Goal: Information Seeking & Learning: Learn about a topic

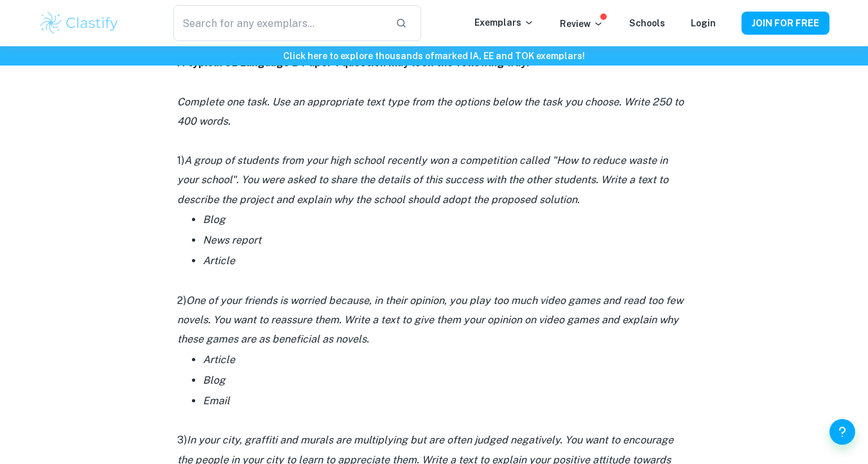
scroll to position [954, 0]
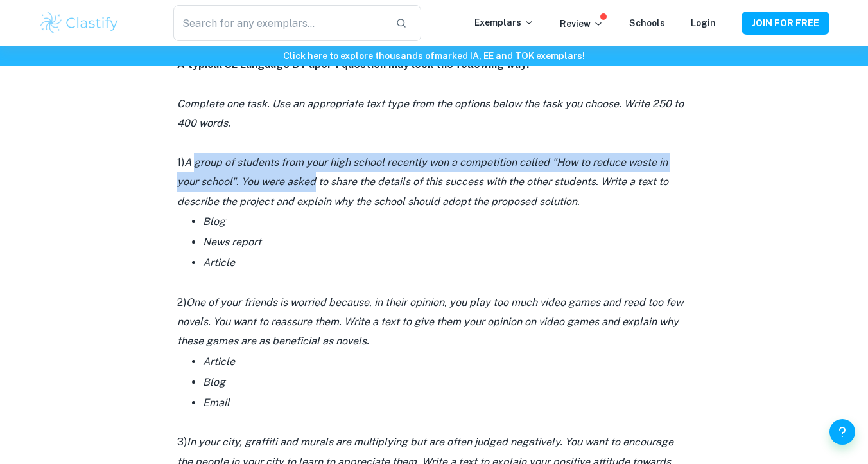
drag, startPoint x: 199, startPoint y: 163, endPoint x: 315, endPoint y: 189, distance: 118.5
click at [315, 189] on p "1) A group of students from your high school recently won a competition called …" at bounding box center [434, 182] width 514 height 58
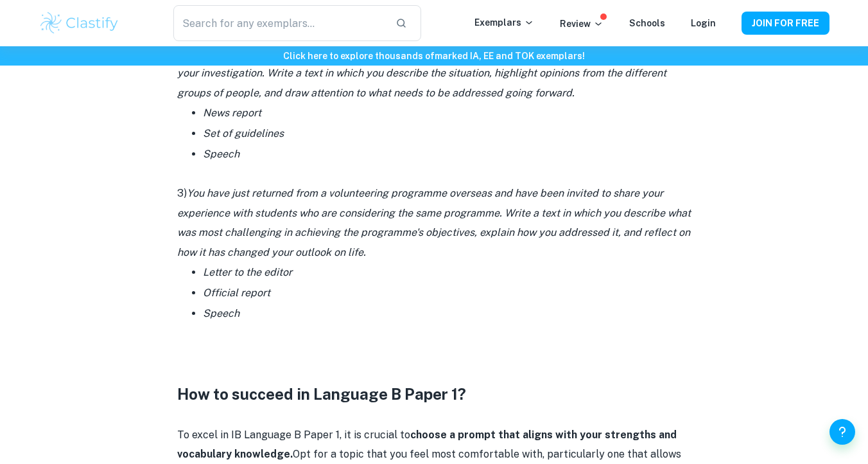
scroll to position [1796, 0]
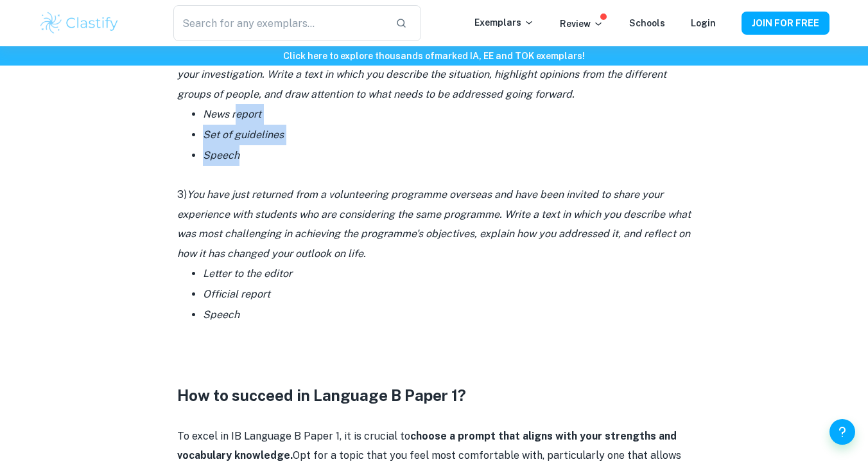
drag, startPoint x: 235, startPoint y: 114, endPoint x: 292, endPoint y: 152, distance: 68.4
click at [292, 152] on ul "News report Set of guidelines Speech" at bounding box center [434, 135] width 514 height 62
click at [292, 152] on li "Speech" at bounding box center [447, 155] width 488 height 21
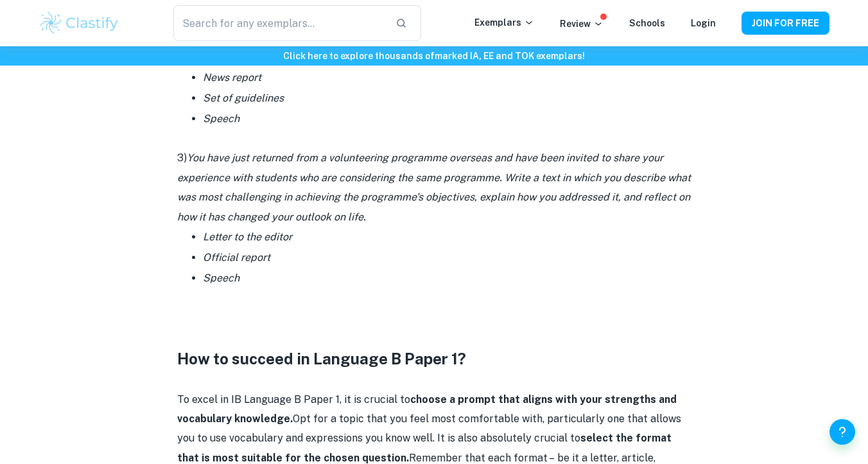
scroll to position [1834, 0]
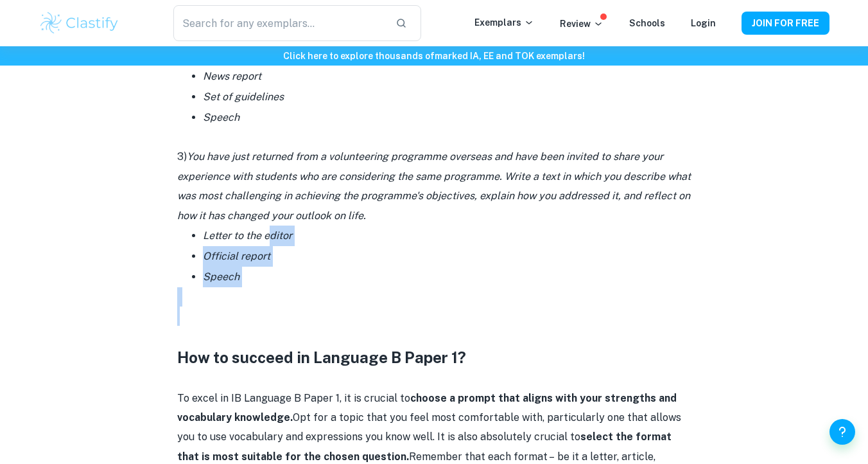
drag, startPoint x: 312, startPoint y: 307, endPoint x: 272, endPoint y: 237, distance: 80.5
click at [272, 237] on icon "Letter to the editor" at bounding box center [247, 235] width 89 height 12
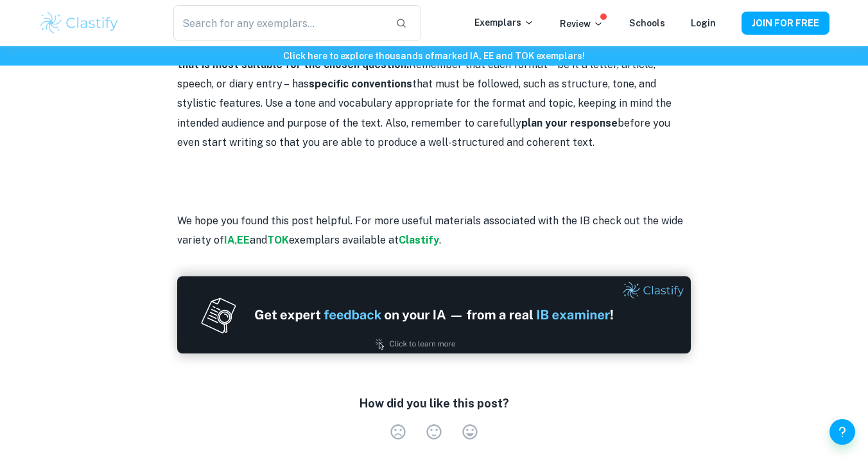
scroll to position [2122, 0]
